Goal: Communication & Community: Connect with others

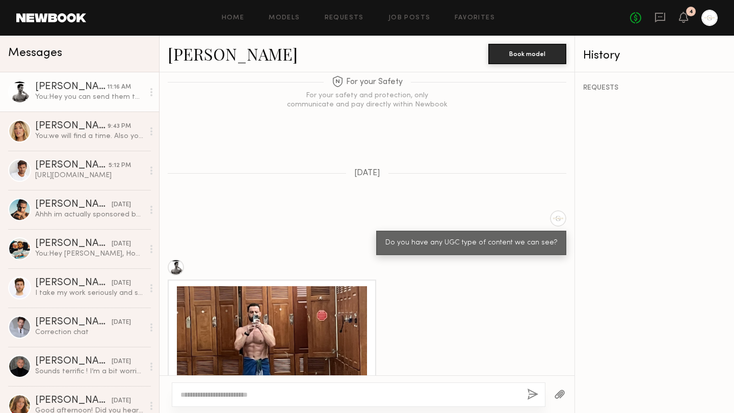
scroll to position [1587, 0]
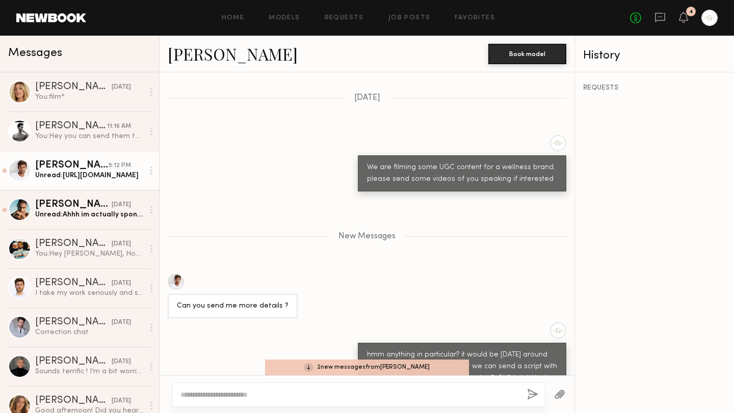
scroll to position [1138, 0]
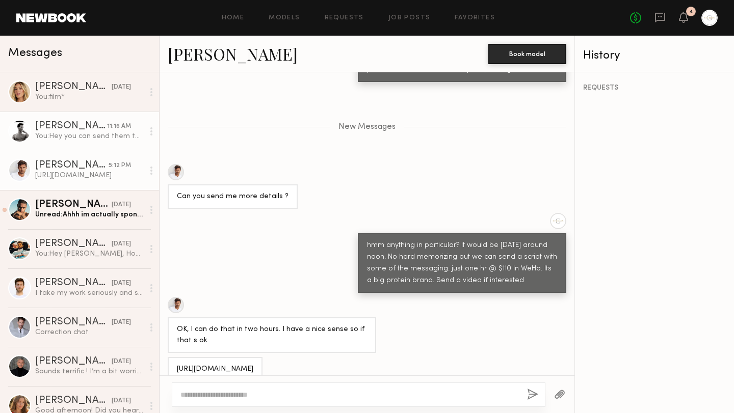
click at [110, 136] on div "You: Hey you can send them to my instagram xfacsox or [EMAIL_ADDRESS][DOMAIN_NA…" at bounding box center [89, 136] width 109 height 10
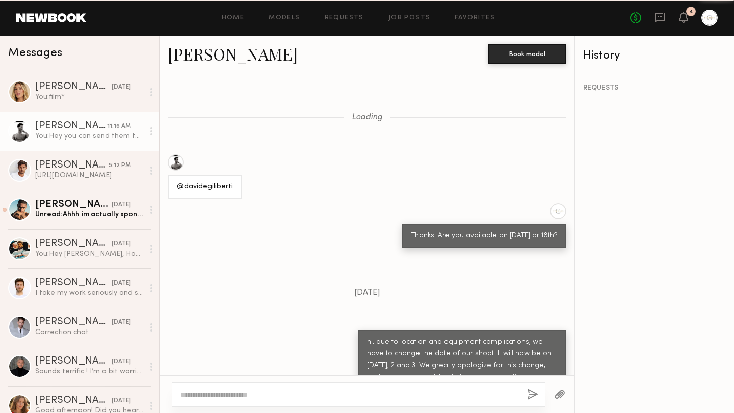
scroll to position [1210, 0]
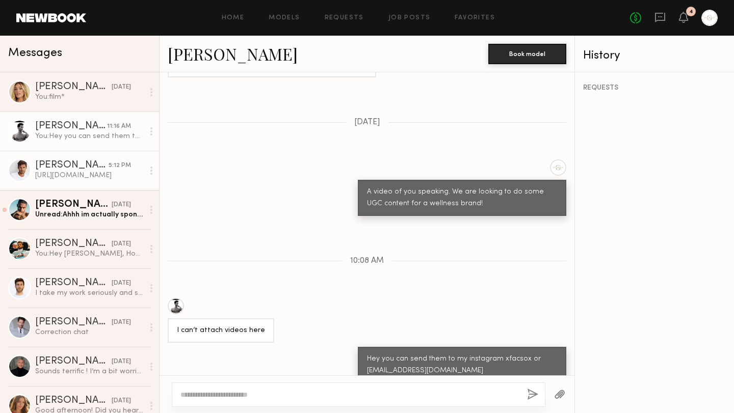
click at [101, 177] on div "[URL][DOMAIN_NAME]" at bounding box center [89, 176] width 109 height 10
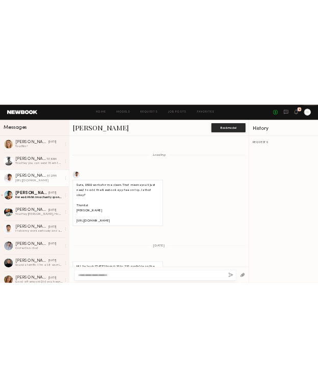
scroll to position [1060, 0]
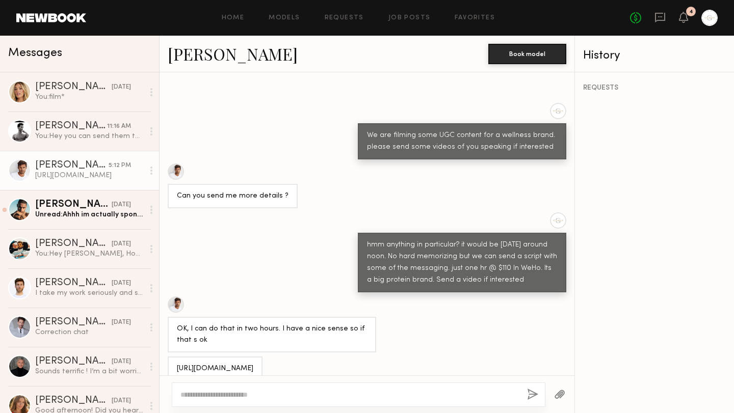
click at [101, 177] on div "[URL][DOMAIN_NAME]" at bounding box center [89, 176] width 109 height 10
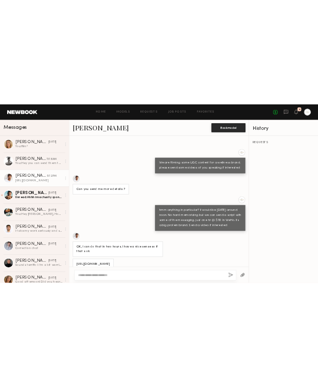
scroll to position [1106, 0]
